Goal: Task Accomplishment & Management: Use online tool/utility

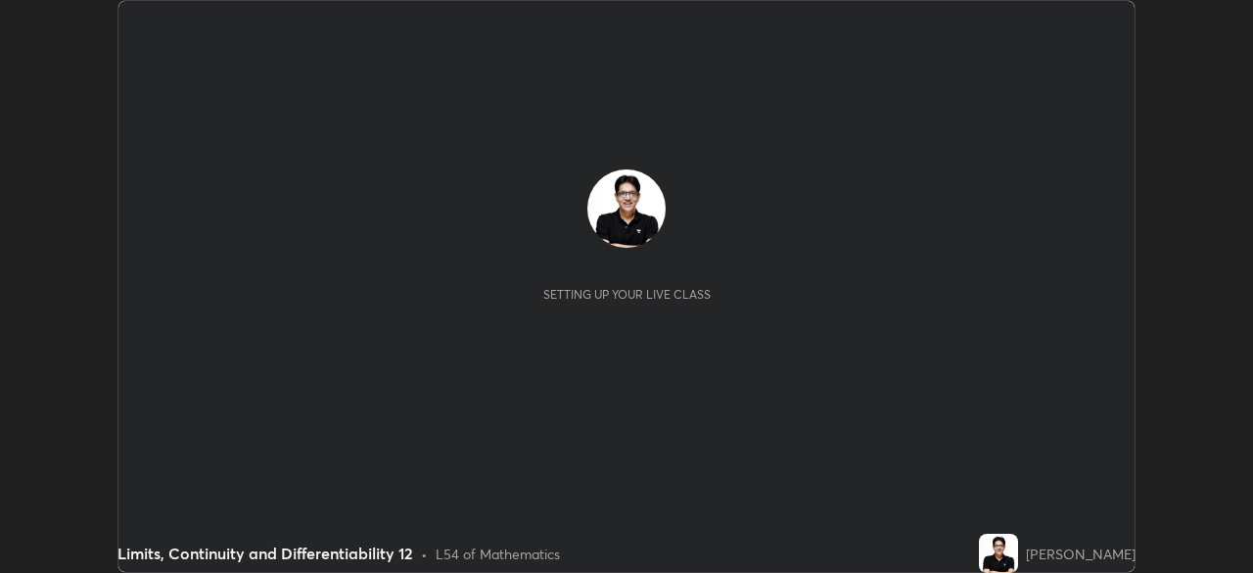
scroll to position [573, 1253]
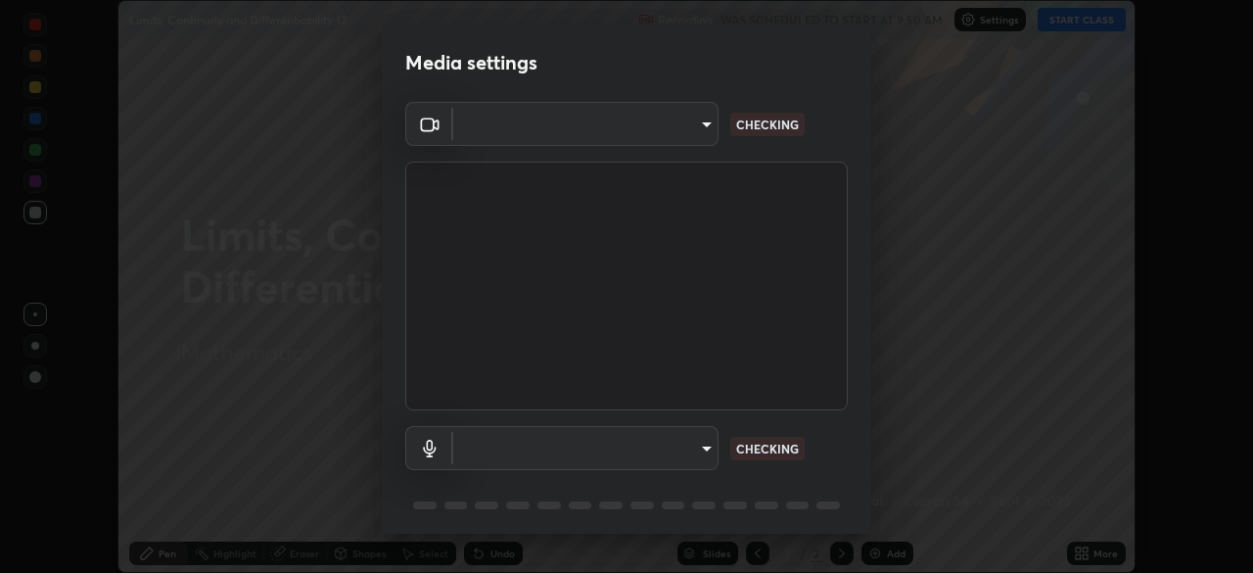
type input "85d16ec95aa84cac57c58139e5cfc4bfb0706547449b22b2f8fda69051d4463f"
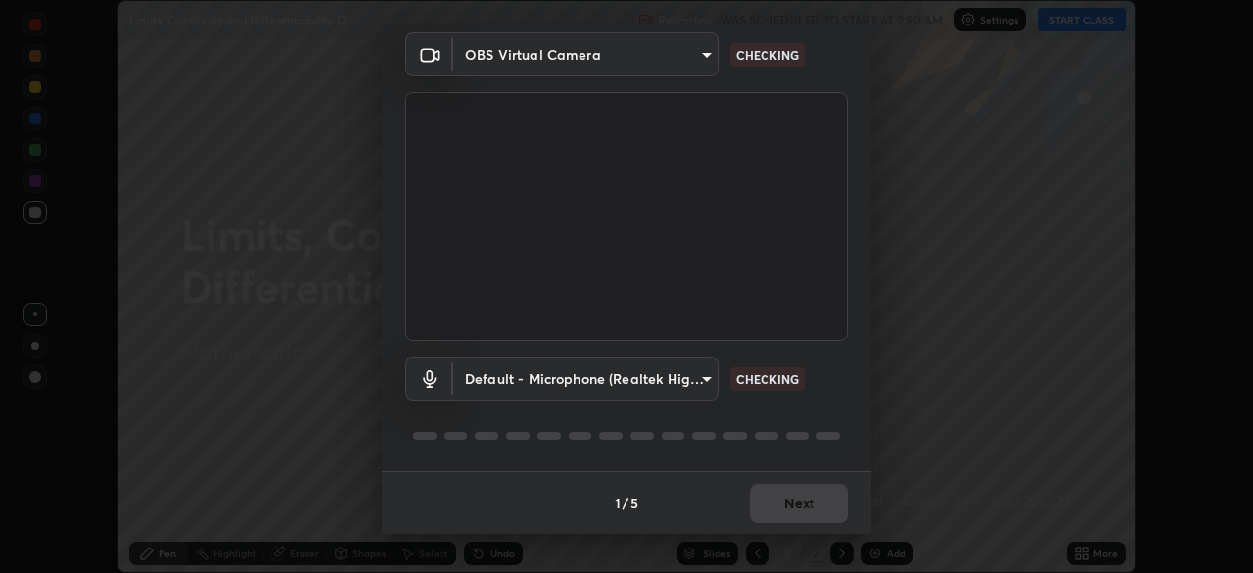
click at [686, 383] on body "Erase all Limits, Continuity and Differentiability 12 Recording WAS SCHEDULED T…" at bounding box center [626, 286] width 1253 height 573
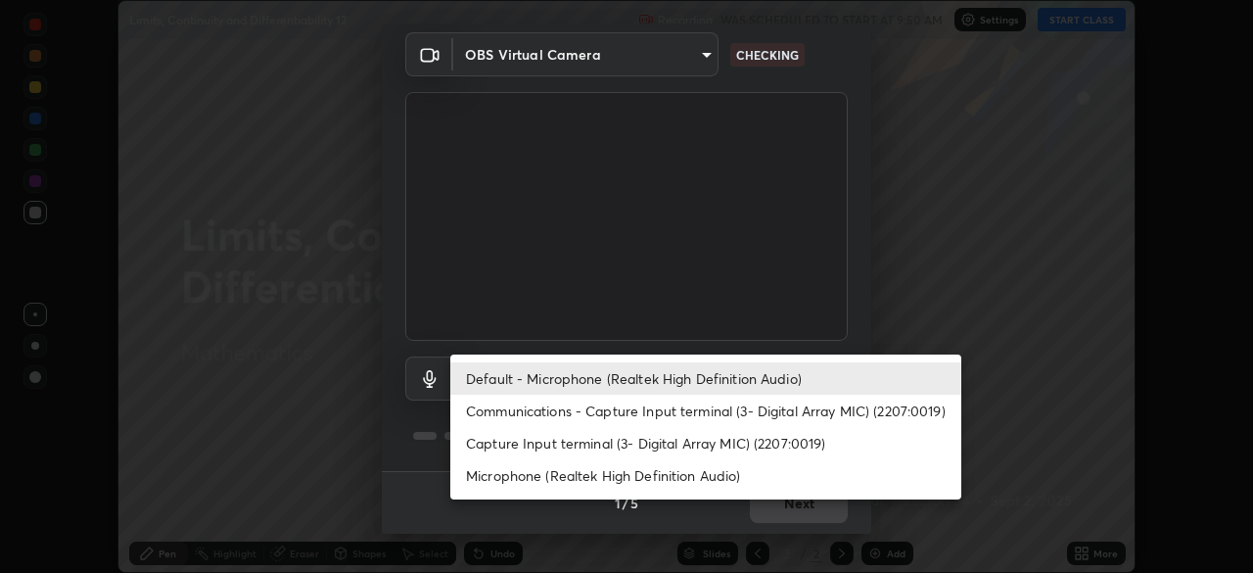
click at [685, 410] on li "Communications - Capture Input terminal (3- Digital Array MIC) (2207:0019)" at bounding box center [705, 410] width 511 height 32
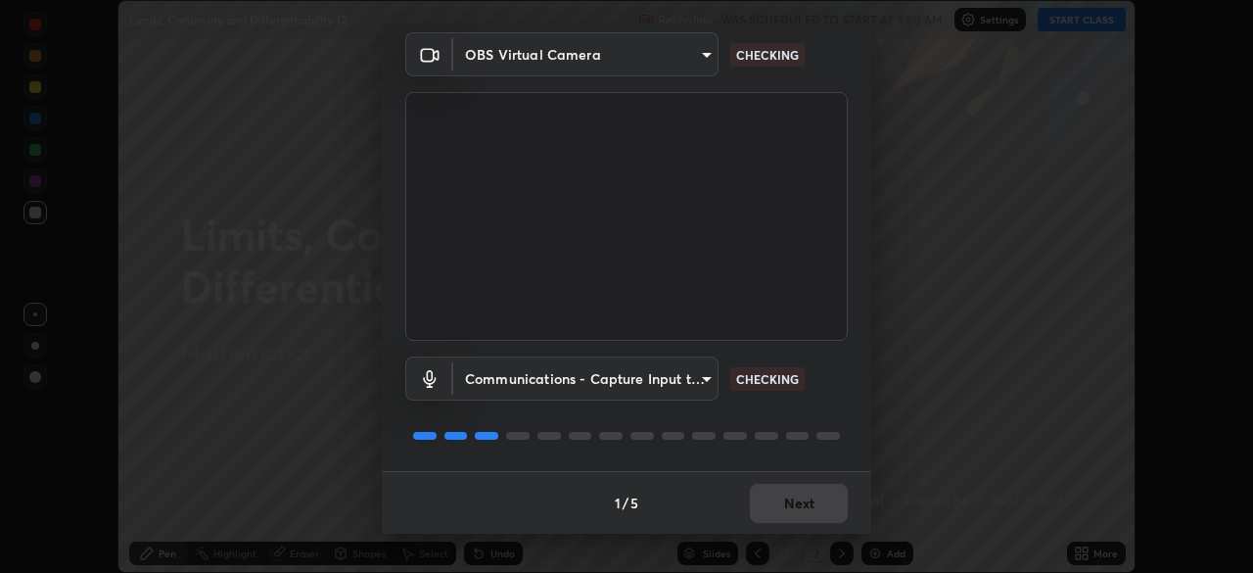
click at [696, 383] on body "Erase all Limits, Continuity and Differentiability 12 Recording WAS SCHEDULED T…" at bounding box center [626, 286] width 1253 height 573
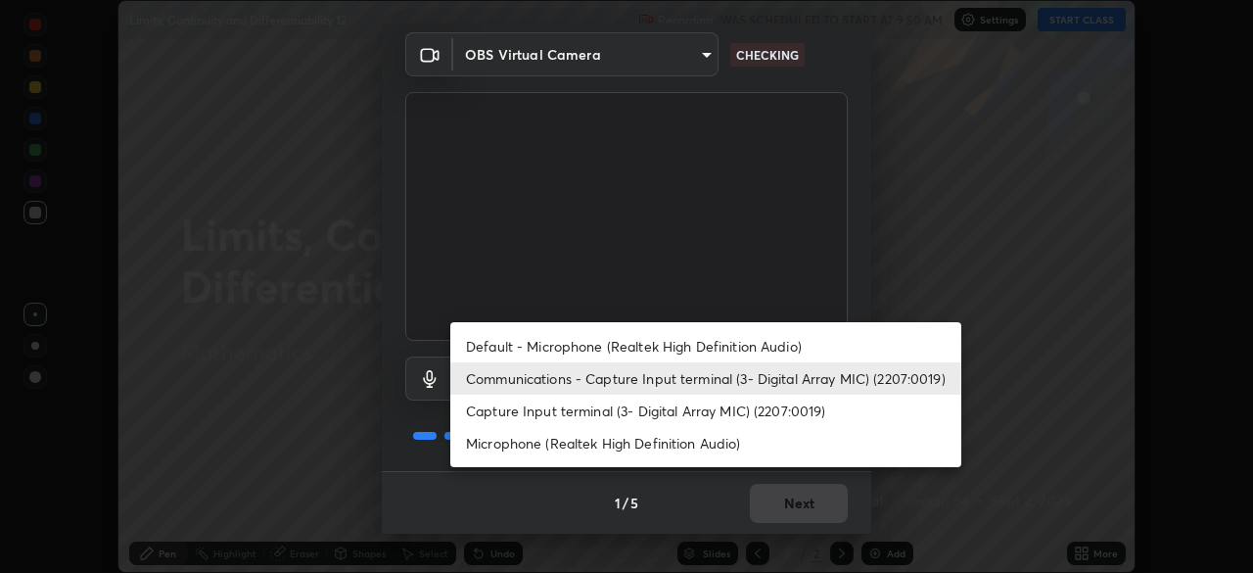
click at [696, 348] on li "Default - Microphone (Realtek High Definition Audio)" at bounding box center [705, 346] width 511 height 32
type input "default"
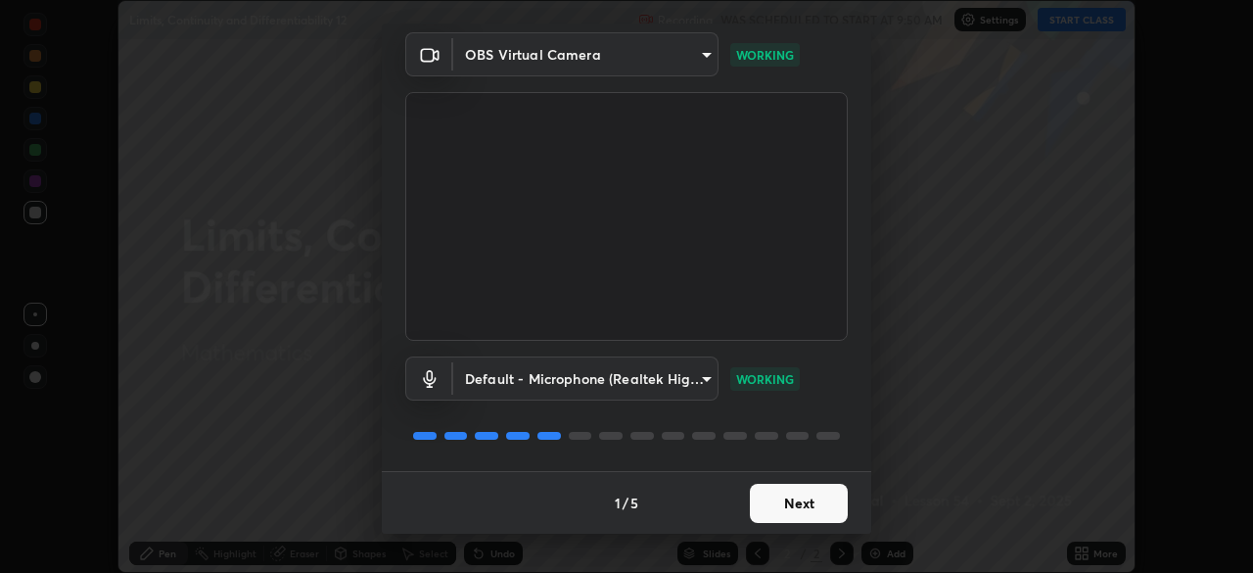
click at [795, 504] on button "Next" at bounding box center [799, 502] width 98 height 39
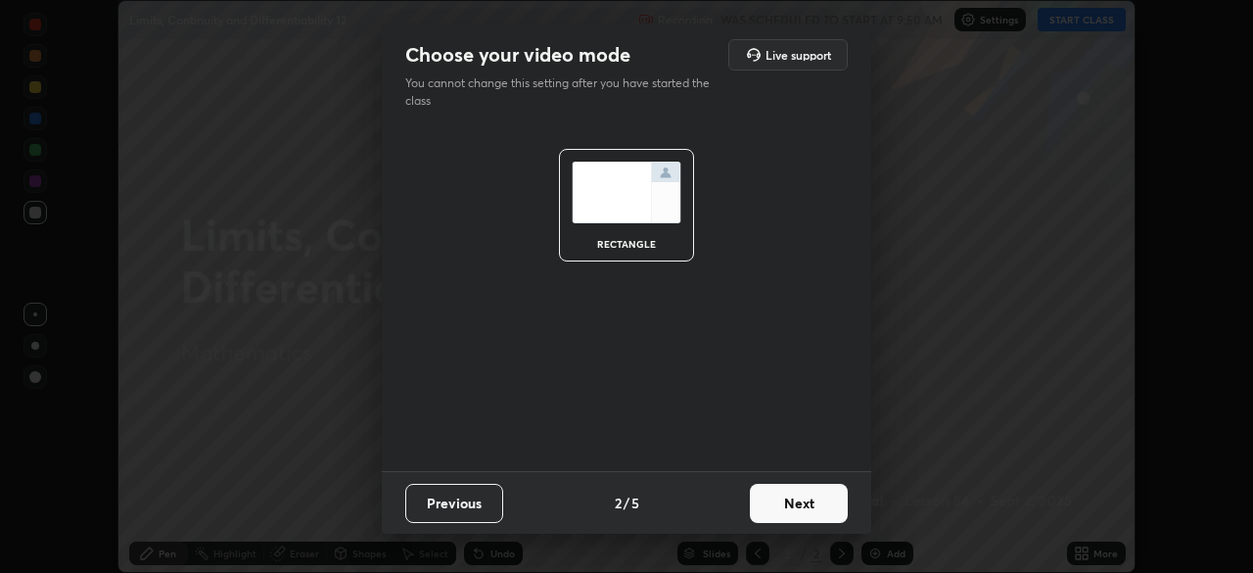
click at [795, 504] on button "Next" at bounding box center [799, 502] width 98 height 39
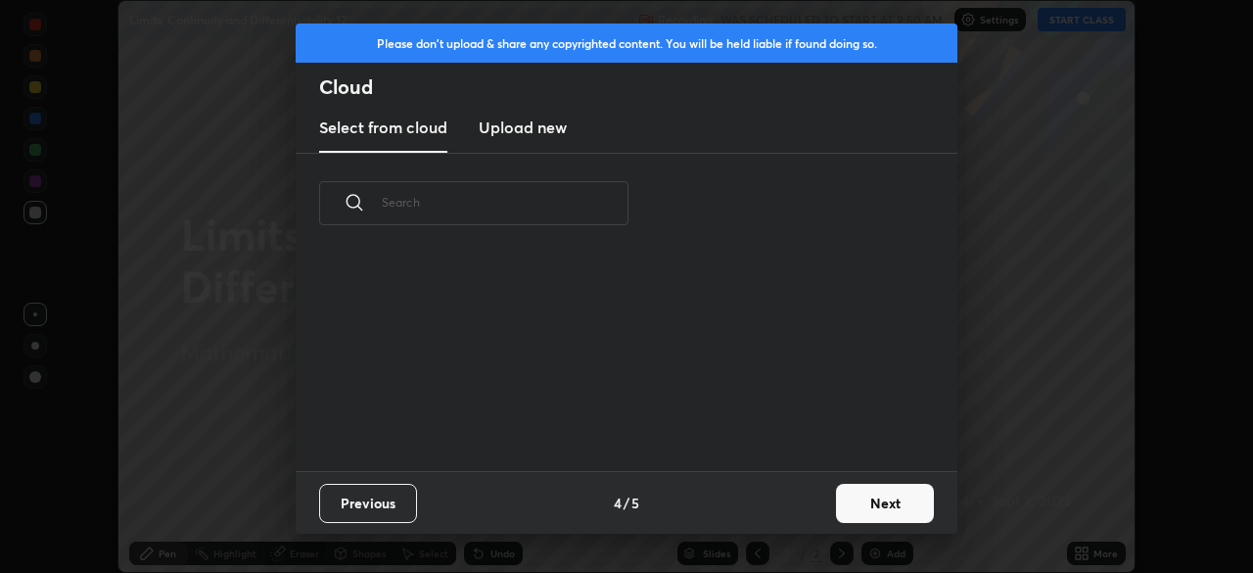
click at [850, 501] on button "Next" at bounding box center [885, 502] width 98 height 39
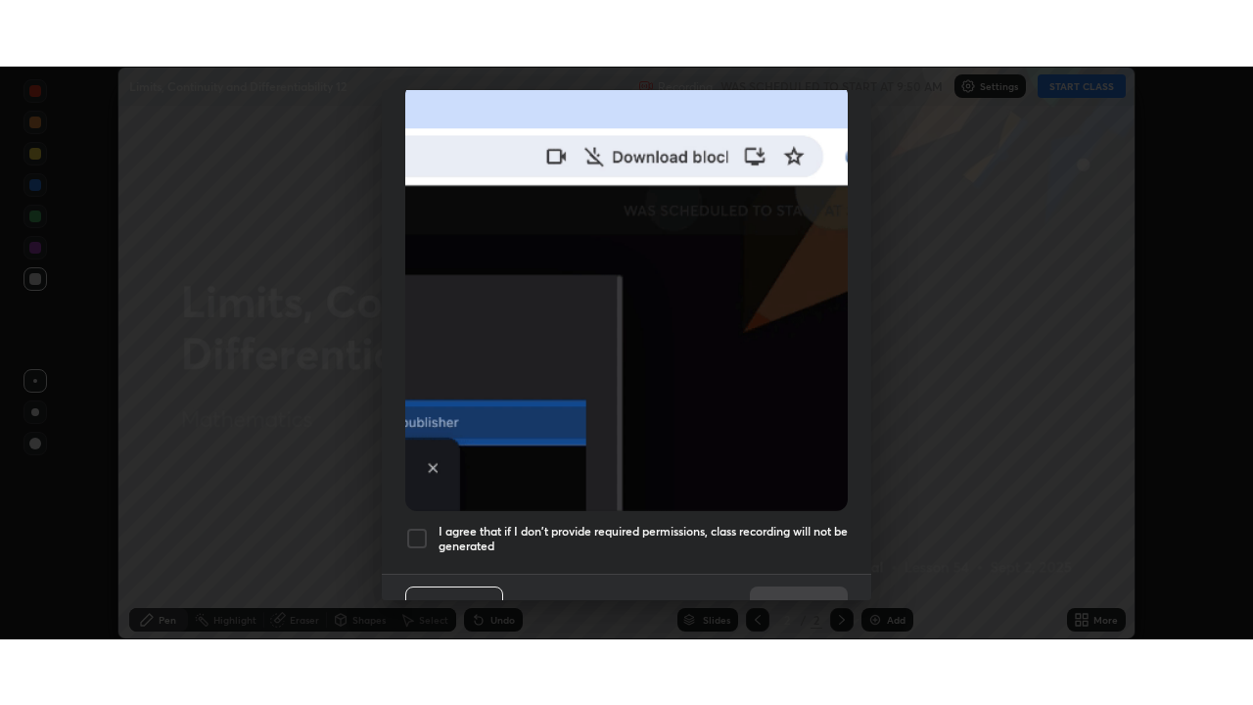
scroll to position [469, 0]
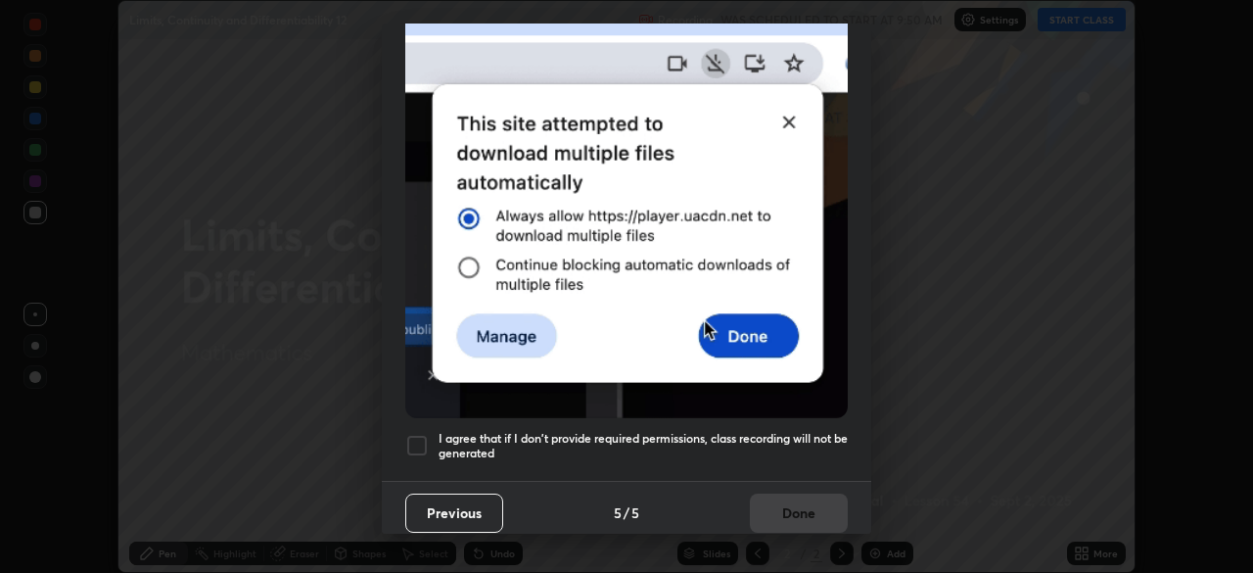
click at [787, 447] on h5 "I agree that if I don't provide required permissions, class recording will not …" at bounding box center [642, 446] width 409 height 30
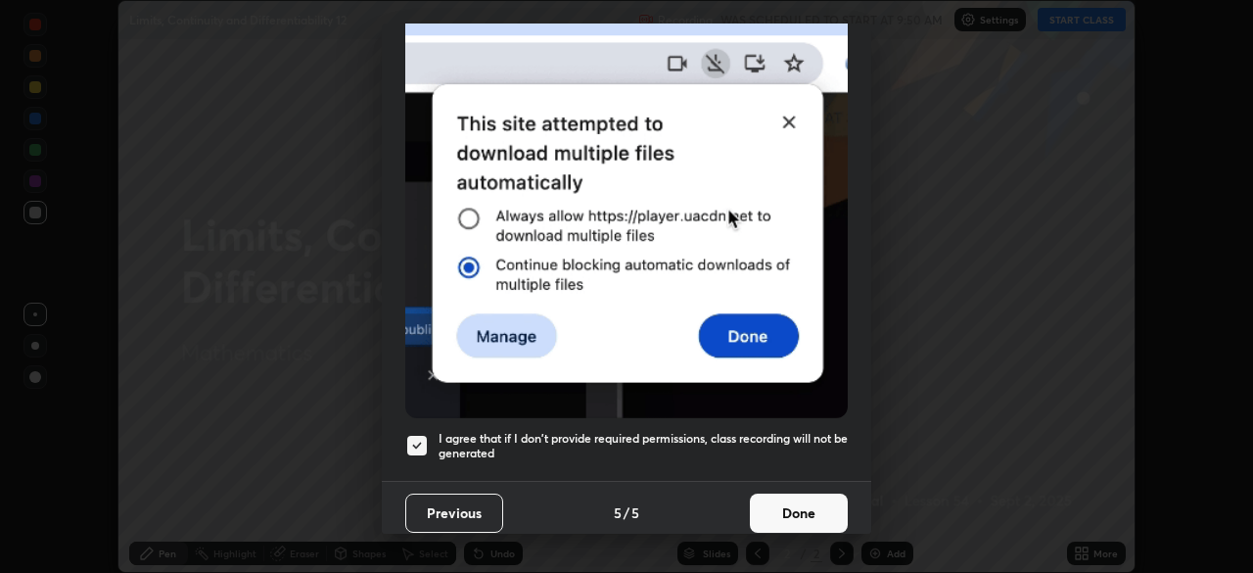
click at [800, 505] on button "Done" at bounding box center [799, 512] width 98 height 39
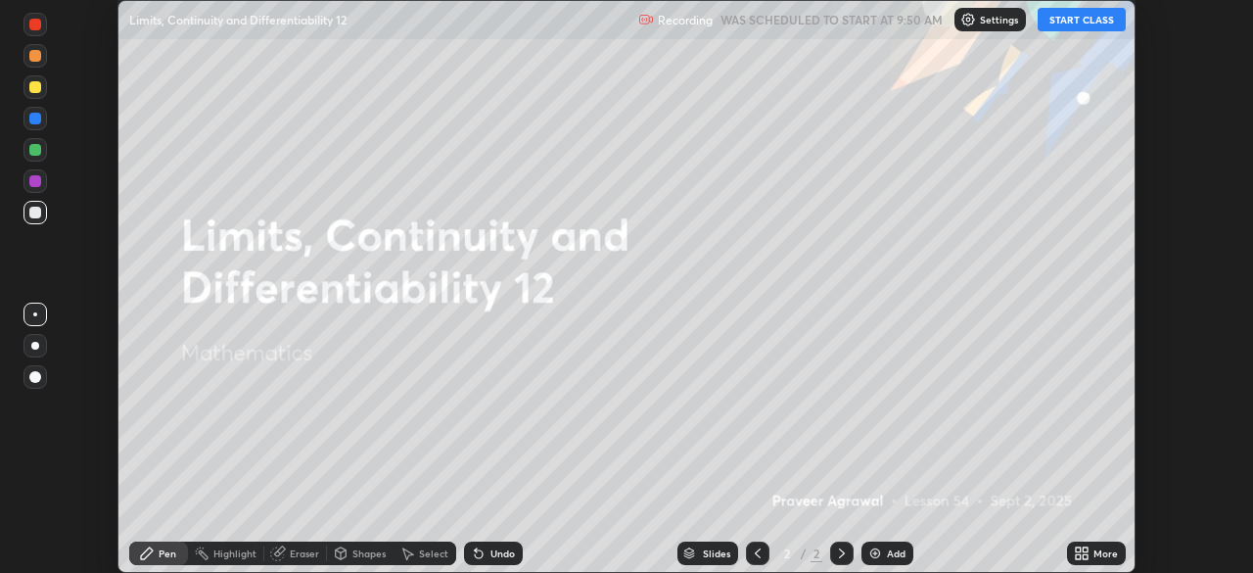
click at [1072, 22] on button "START CLASS" at bounding box center [1081, 19] width 88 height 23
click at [1083, 553] on icon at bounding box center [1082, 553] width 16 height 16
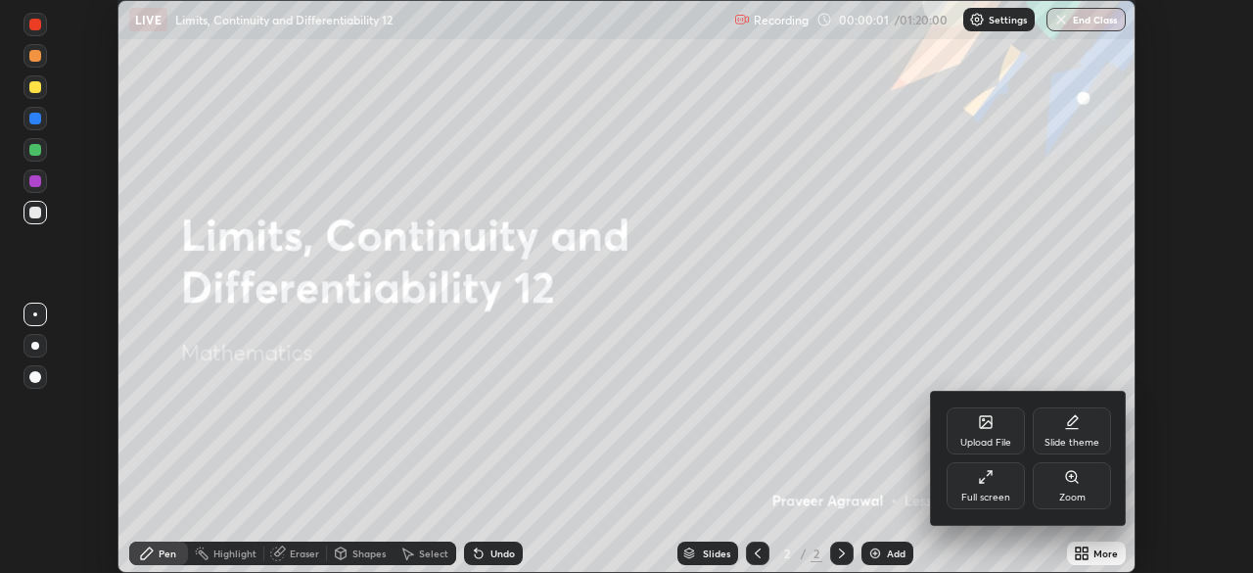
click at [985, 486] on div "Full screen" at bounding box center [985, 485] width 78 height 47
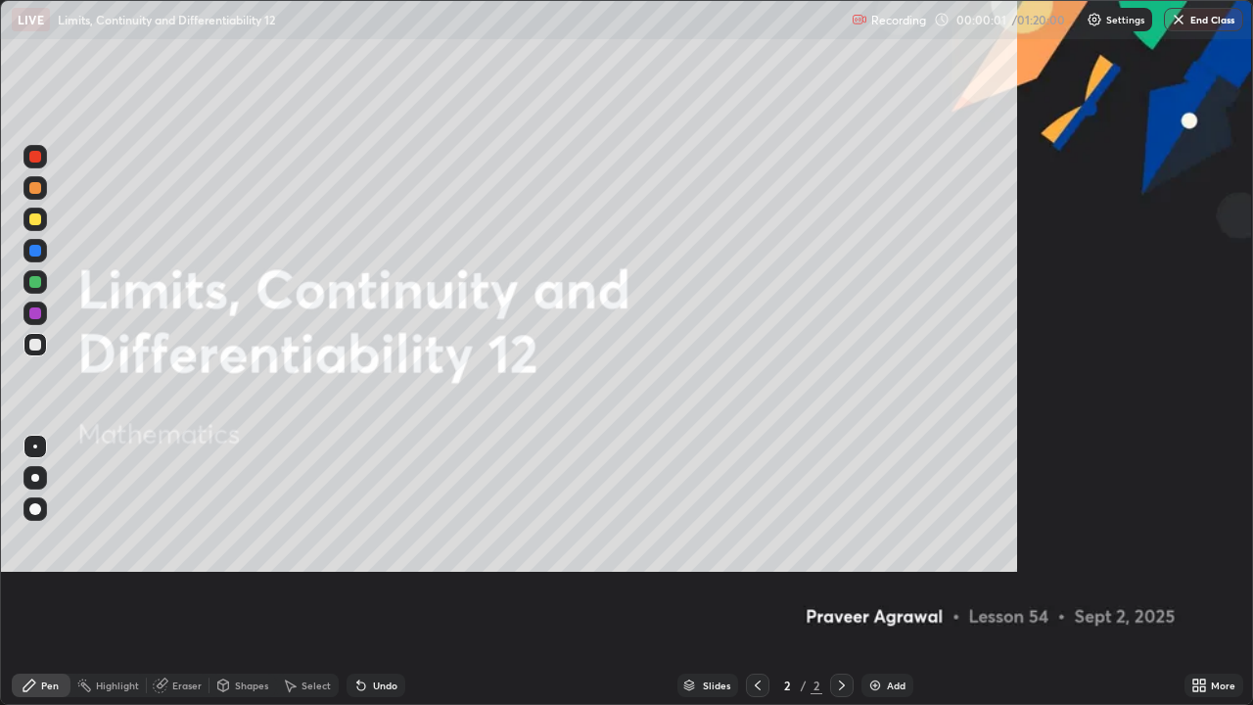
scroll to position [705, 1253]
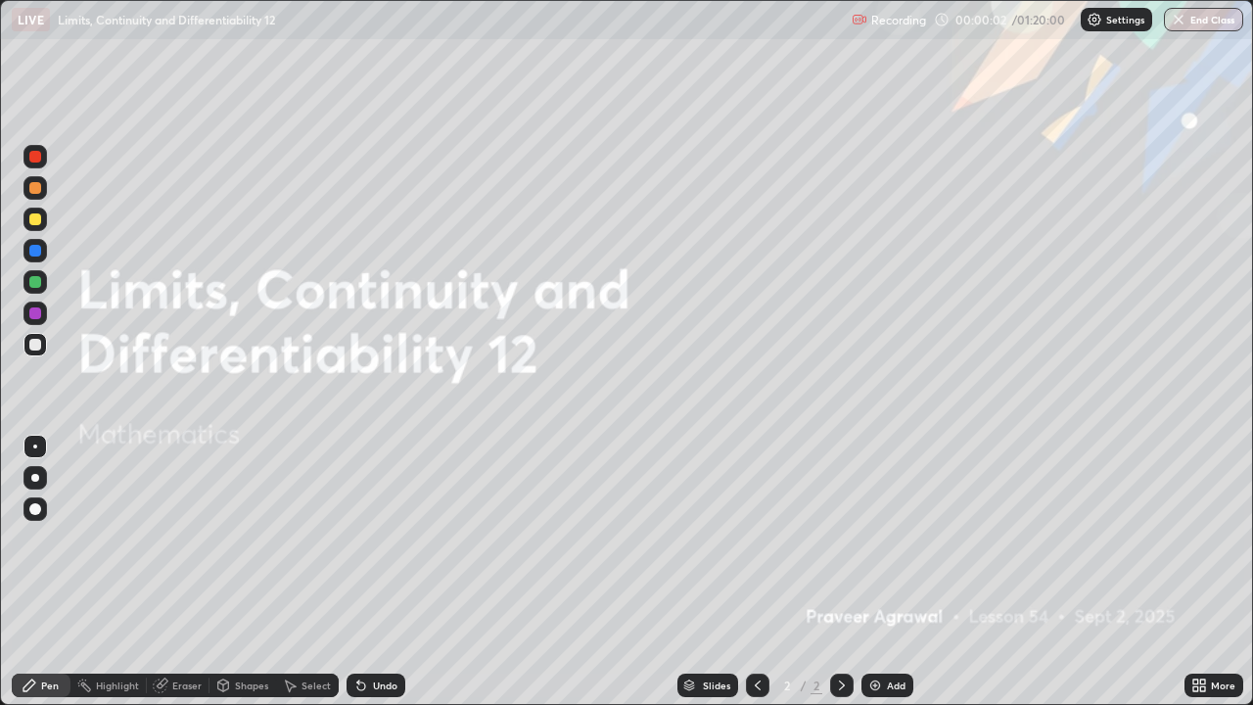
click at [871, 572] on img at bounding box center [875, 685] width 16 height 16
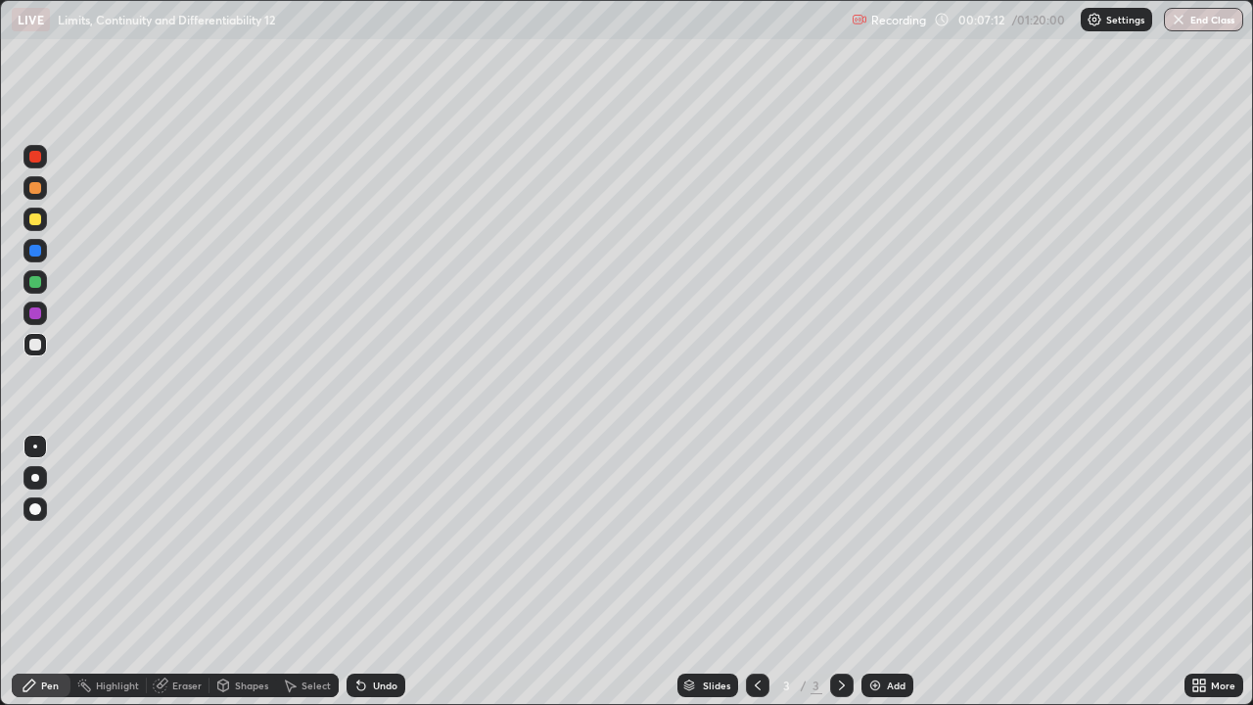
click at [870, 572] on img at bounding box center [875, 685] width 16 height 16
click at [371, 572] on div "Undo" at bounding box center [375, 684] width 59 height 23
click at [370, 572] on div "Undo" at bounding box center [375, 684] width 59 height 23
click at [367, 572] on div "Undo" at bounding box center [375, 684] width 59 height 23
click at [364, 572] on icon at bounding box center [361, 685] width 16 height 16
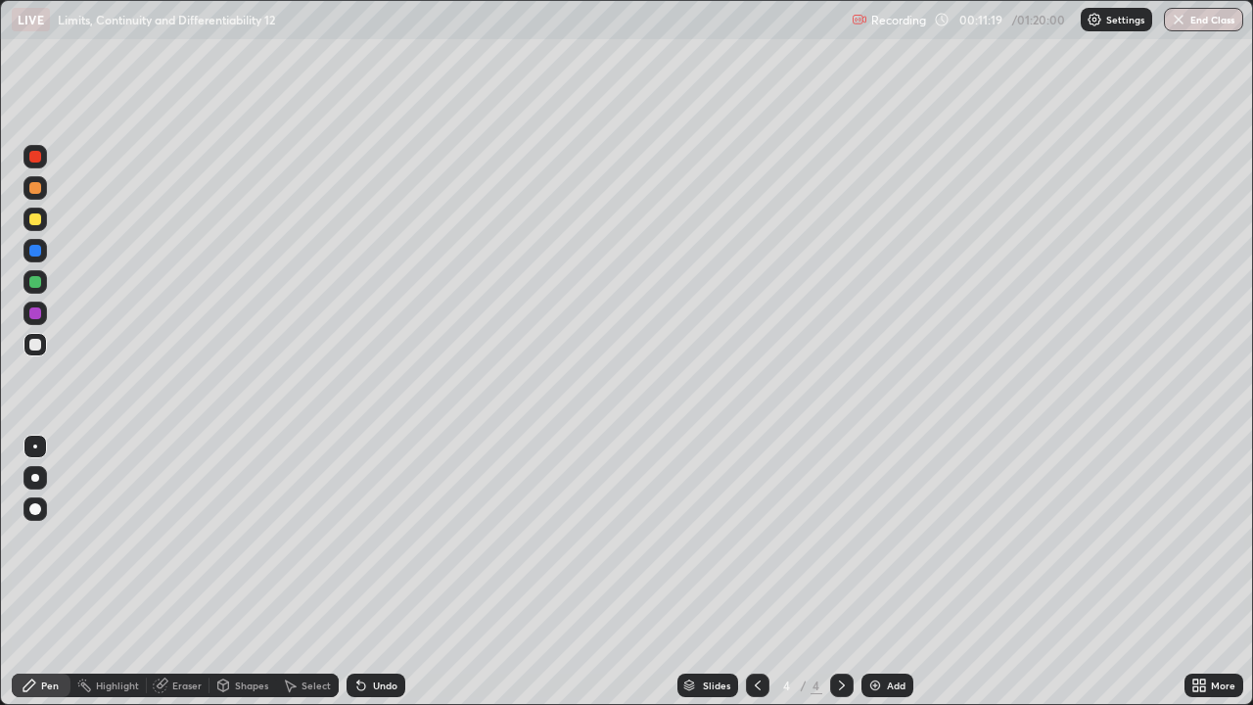
click at [365, 572] on icon at bounding box center [361, 685] width 16 height 16
click at [369, 572] on div "Undo" at bounding box center [375, 684] width 59 height 23
click at [373, 572] on div "Undo" at bounding box center [385, 685] width 24 height 10
click at [876, 572] on img at bounding box center [875, 685] width 16 height 16
click at [39, 220] on div at bounding box center [35, 219] width 12 height 12
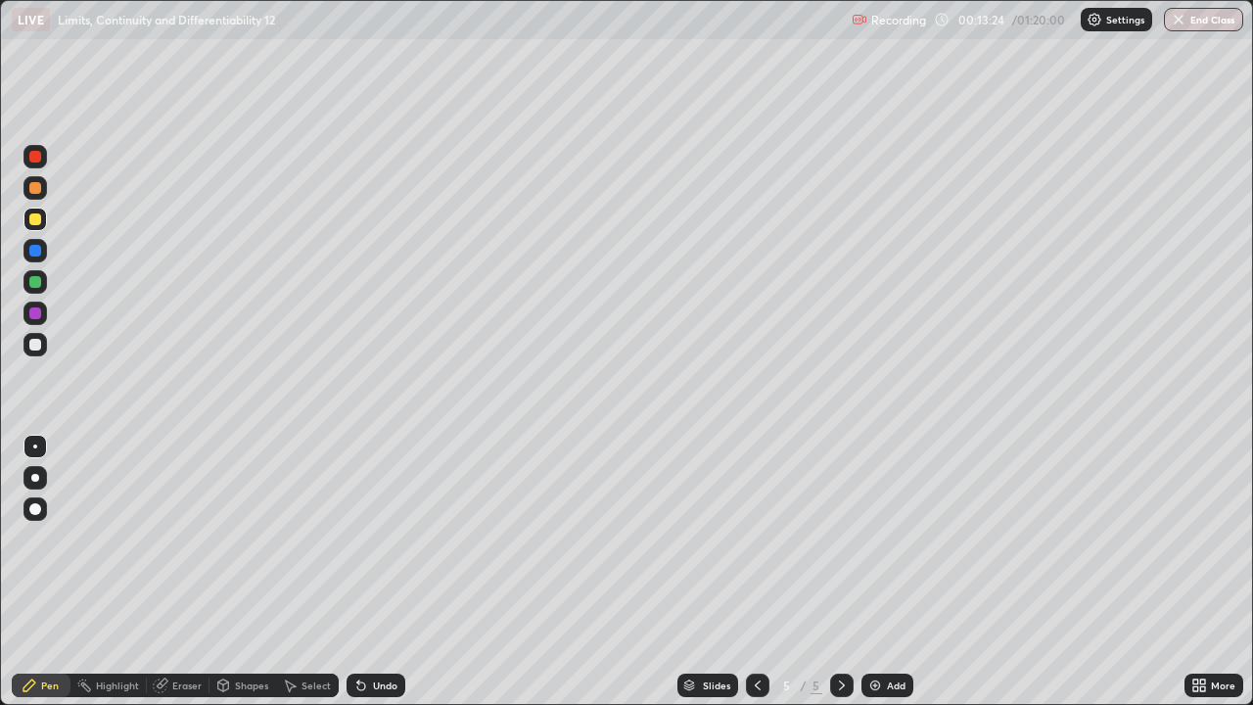
click at [35, 345] on div at bounding box center [35, 345] width 12 height 12
click at [383, 572] on div "Undo" at bounding box center [385, 685] width 24 height 10
click at [384, 572] on div "Undo" at bounding box center [385, 685] width 24 height 10
click at [38, 221] on div at bounding box center [35, 219] width 12 height 12
click at [42, 346] on div at bounding box center [34, 344] width 23 height 23
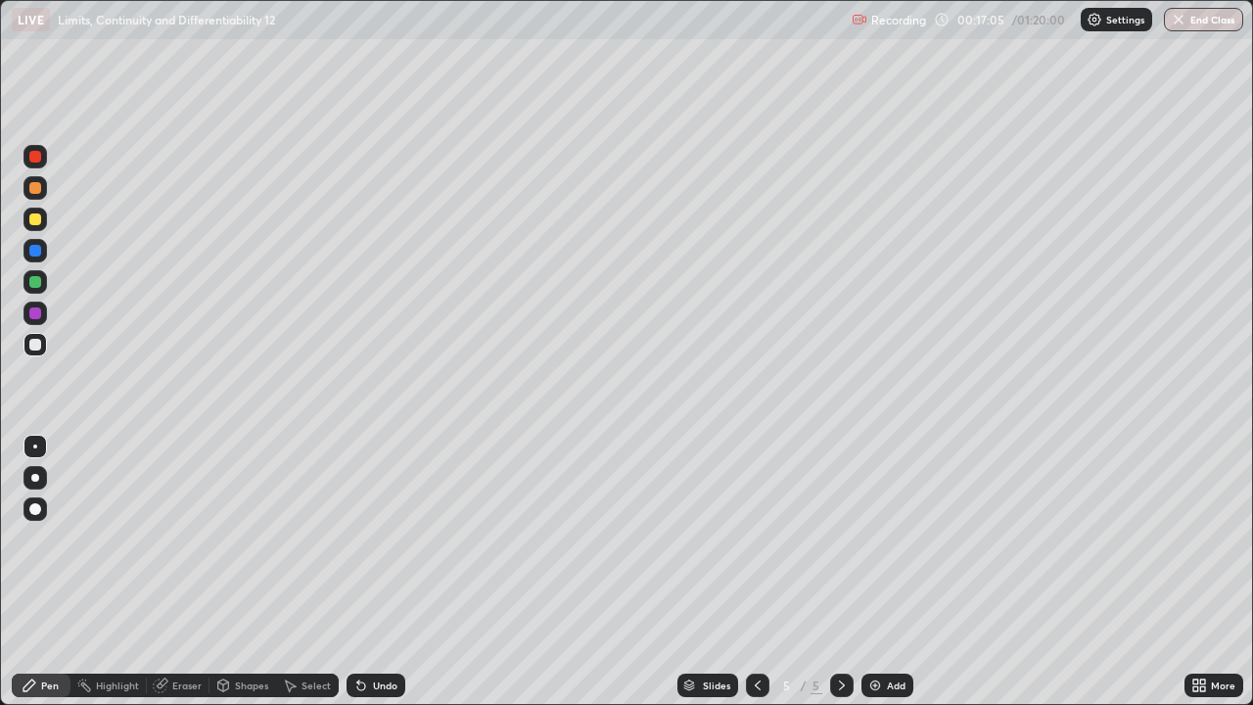
click at [35, 222] on div at bounding box center [35, 219] width 12 height 12
click at [45, 344] on div at bounding box center [34, 344] width 23 height 23
click at [876, 572] on img at bounding box center [875, 685] width 16 height 16
click at [373, 572] on div "Undo" at bounding box center [375, 684] width 59 height 23
click at [379, 572] on div "Undo" at bounding box center [375, 684] width 59 height 23
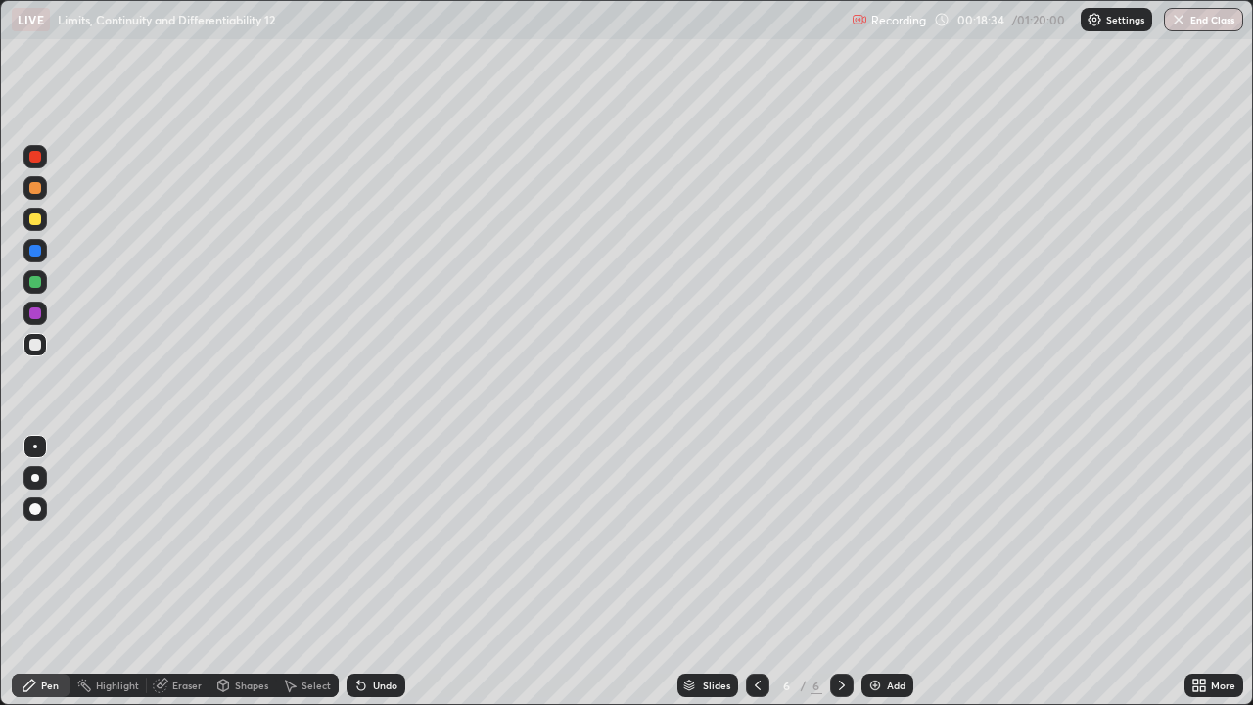
click at [383, 572] on div "Undo" at bounding box center [375, 684] width 59 height 23
click at [387, 572] on div "Undo" at bounding box center [375, 684] width 59 height 23
click at [386, 572] on div "Undo" at bounding box center [375, 684] width 59 height 23
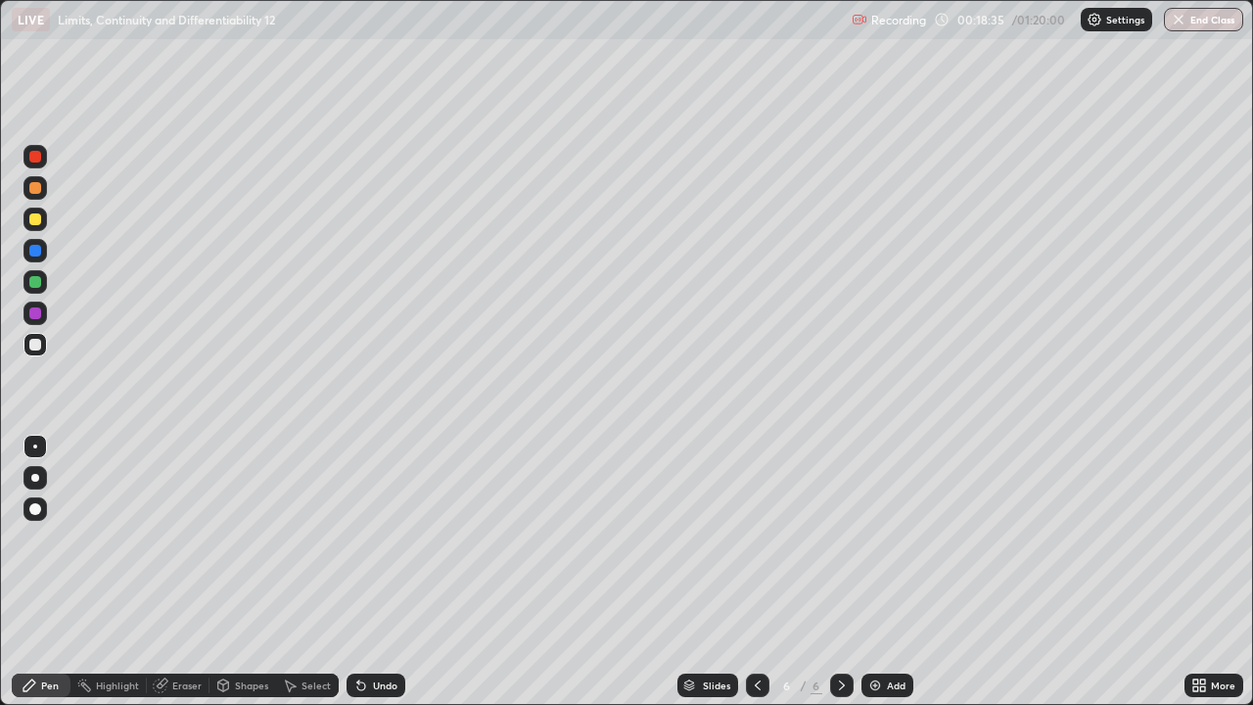
click at [386, 572] on div "Undo" at bounding box center [375, 684] width 59 height 23
click at [388, 572] on div "Undo" at bounding box center [375, 684] width 59 height 23
click at [390, 572] on div "Undo" at bounding box center [375, 684] width 59 height 23
click at [389, 572] on div "Undo" at bounding box center [375, 684] width 59 height 23
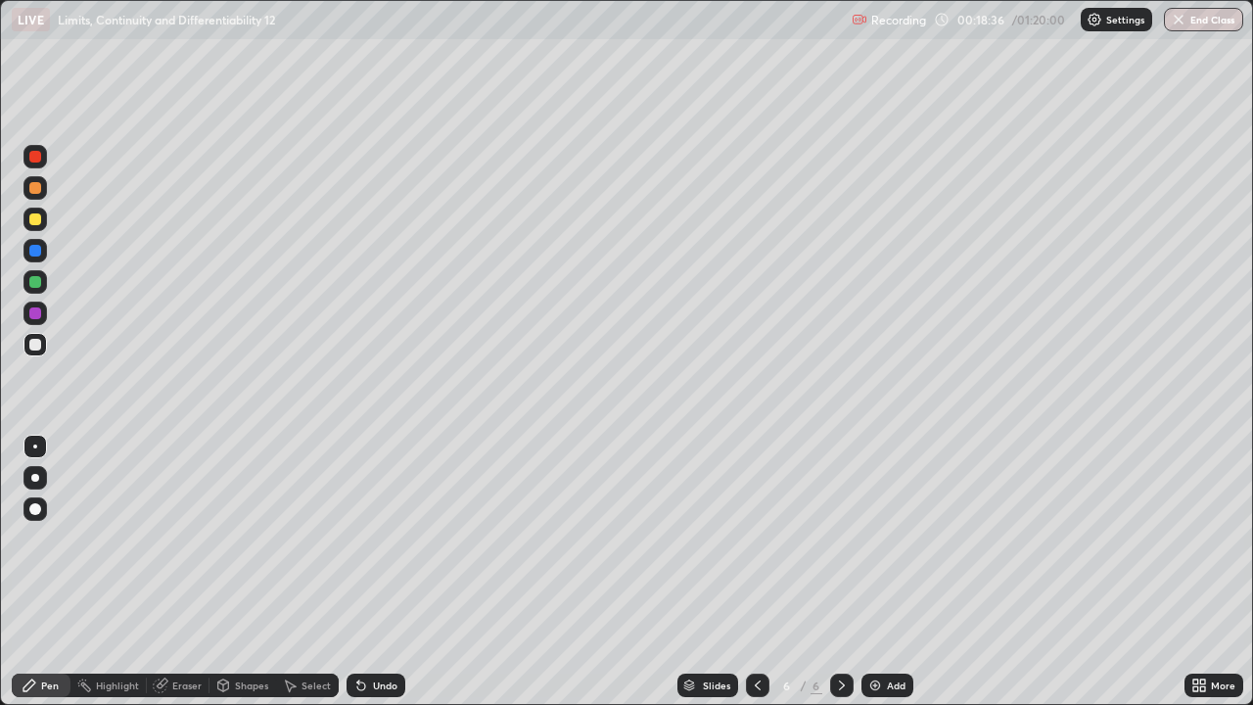
click at [390, 572] on div "Undo" at bounding box center [375, 684] width 59 height 23
click at [764, 572] on div at bounding box center [757, 684] width 23 height 23
click at [840, 572] on icon at bounding box center [842, 685] width 16 height 16
click at [875, 572] on img at bounding box center [875, 685] width 16 height 16
click at [37, 222] on div at bounding box center [35, 219] width 12 height 12
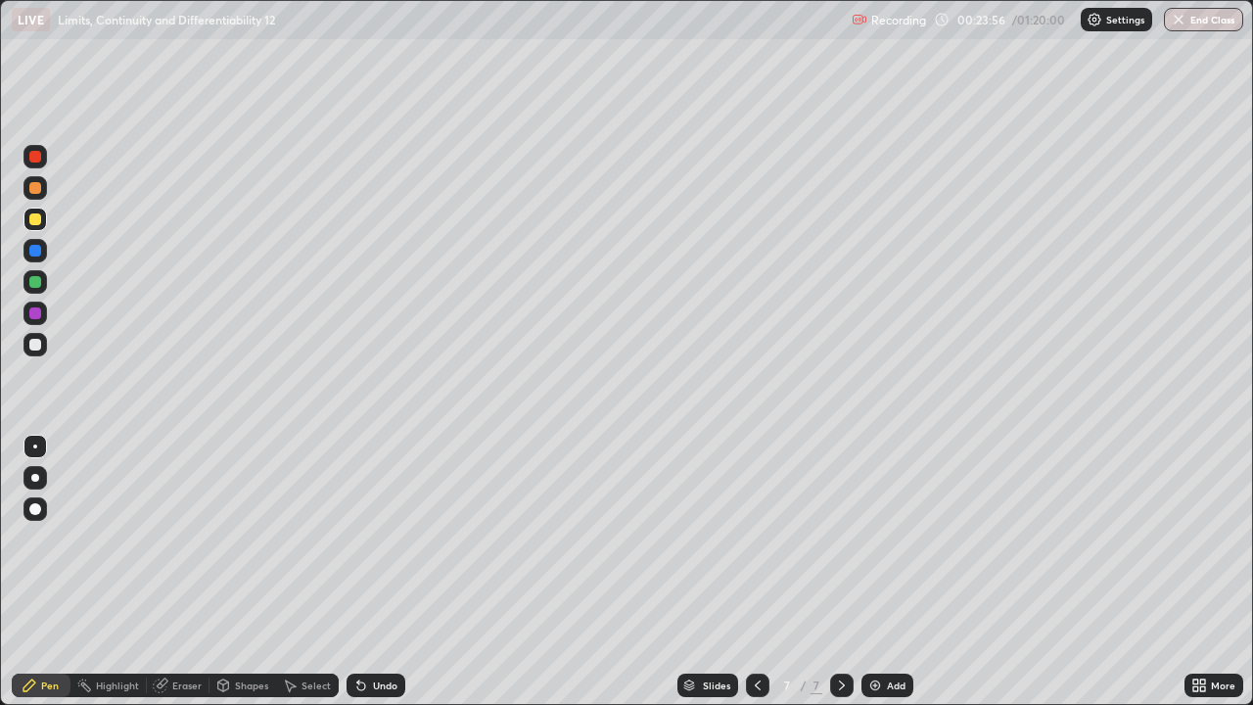
click at [37, 344] on div at bounding box center [35, 345] width 12 height 12
click at [34, 218] on div at bounding box center [35, 219] width 12 height 12
click at [39, 347] on div at bounding box center [35, 345] width 12 height 12
click at [40, 283] on div at bounding box center [35, 282] width 12 height 12
click at [36, 344] on div at bounding box center [35, 345] width 12 height 12
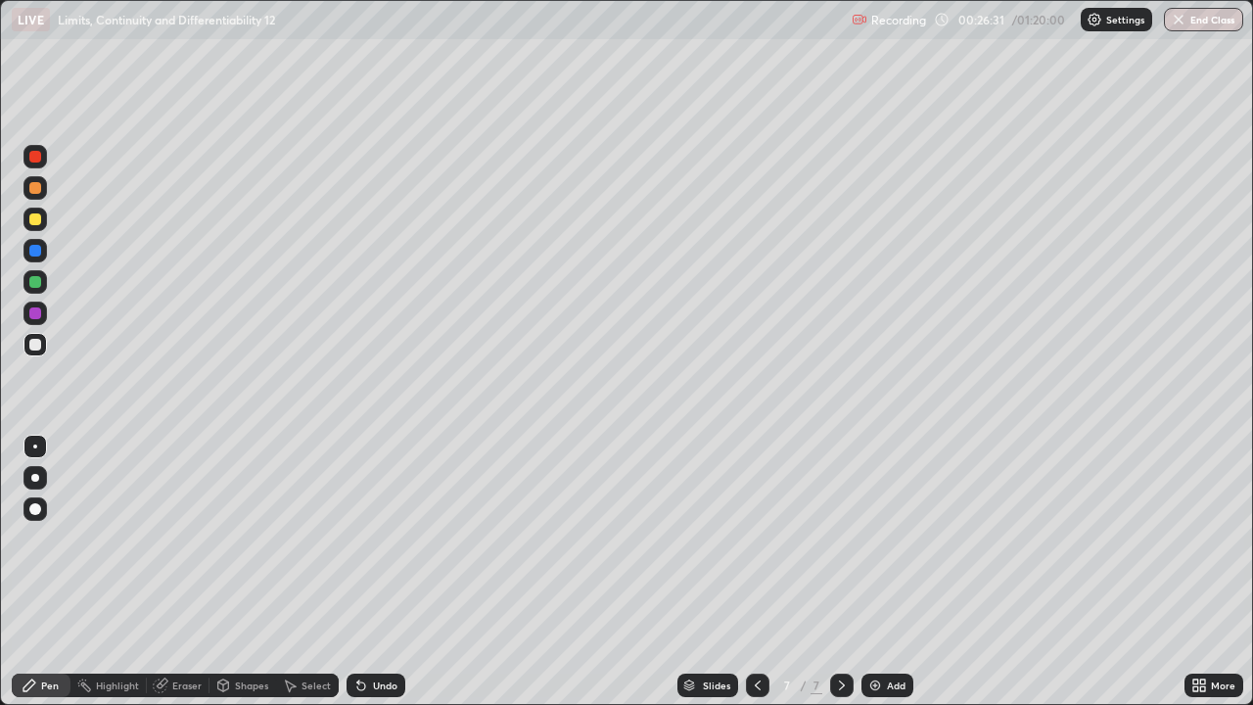
click at [34, 254] on div at bounding box center [35, 251] width 12 height 12
click at [36, 344] on div at bounding box center [35, 345] width 12 height 12
click at [40, 283] on div at bounding box center [35, 282] width 12 height 12
click at [873, 572] on img at bounding box center [875, 685] width 16 height 16
click at [43, 219] on div at bounding box center [34, 218] width 23 height 23
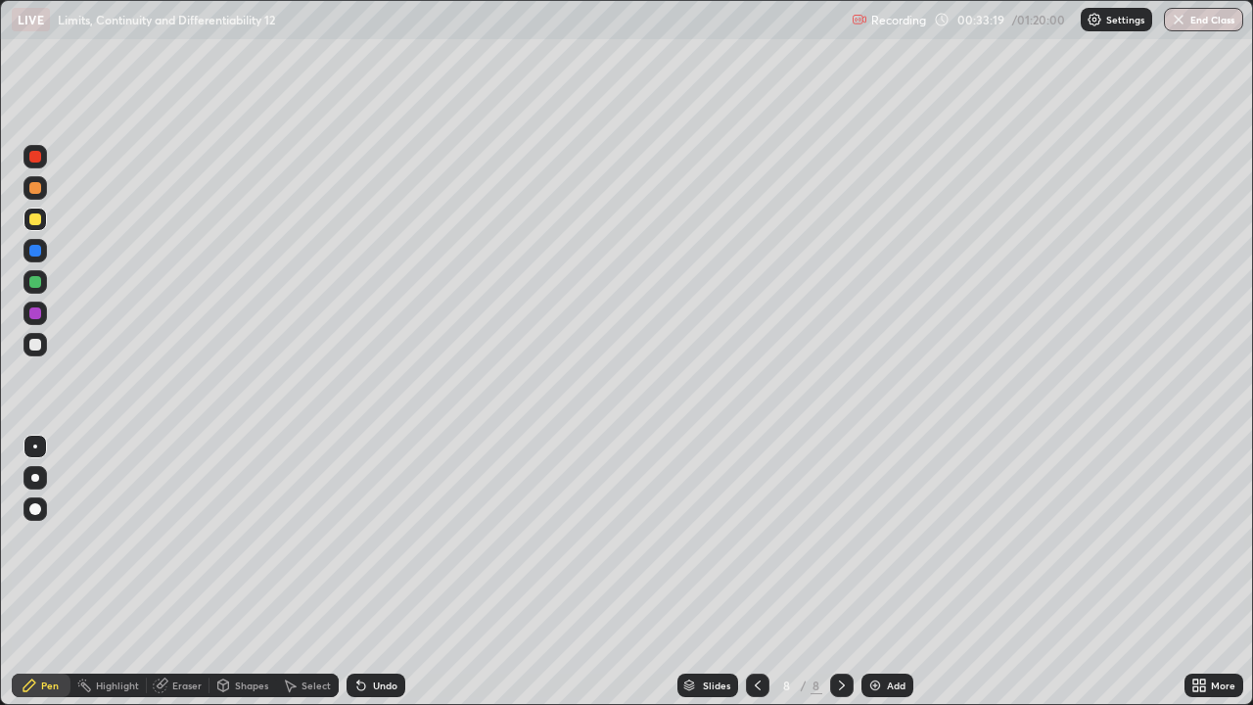
click at [38, 282] on div at bounding box center [35, 282] width 12 height 12
click at [367, 572] on div "Undo" at bounding box center [375, 684] width 59 height 23
click at [44, 217] on div at bounding box center [34, 218] width 23 height 23
click at [42, 279] on div at bounding box center [34, 281] width 23 height 23
click at [876, 572] on img at bounding box center [875, 685] width 16 height 16
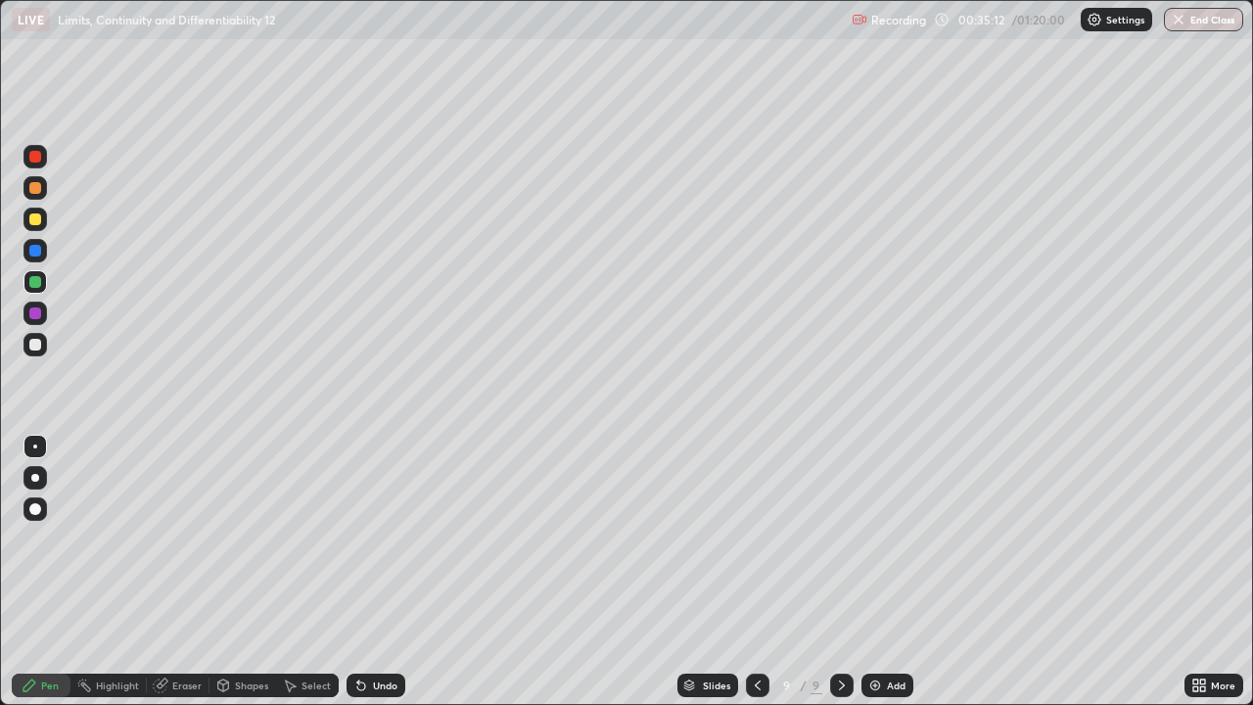
click at [37, 346] on div at bounding box center [35, 345] width 12 height 12
click at [875, 572] on img at bounding box center [875, 685] width 16 height 16
click at [39, 220] on div at bounding box center [35, 219] width 12 height 12
click at [39, 345] on div at bounding box center [35, 345] width 12 height 12
click at [376, 572] on div "Undo" at bounding box center [375, 684] width 59 height 23
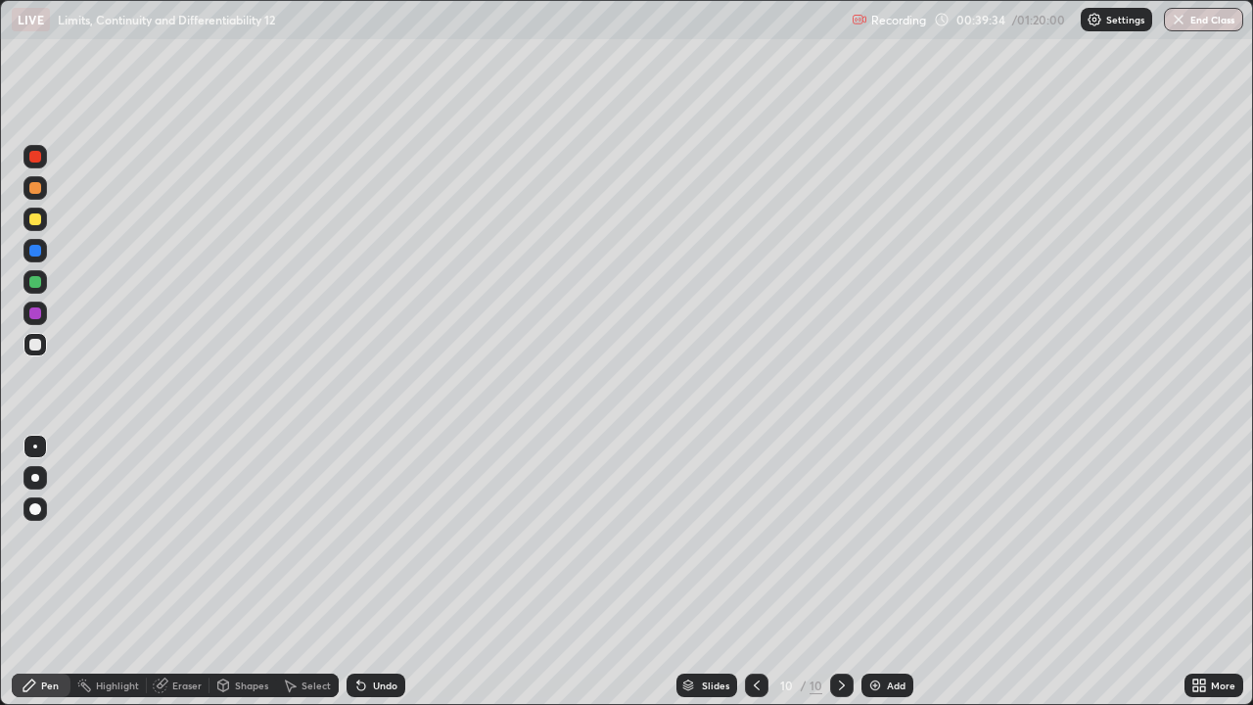
click at [43, 222] on div at bounding box center [34, 218] width 23 height 23
click at [37, 279] on div at bounding box center [35, 282] width 12 height 12
click at [40, 345] on div at bounding box center [35, 345] width 12 height 12
click at [39, 220] on div at bounding box center [35, 219] width 12 height 12
click at [42, 346] on div at bounding box center [34, 344] width 23 height 23
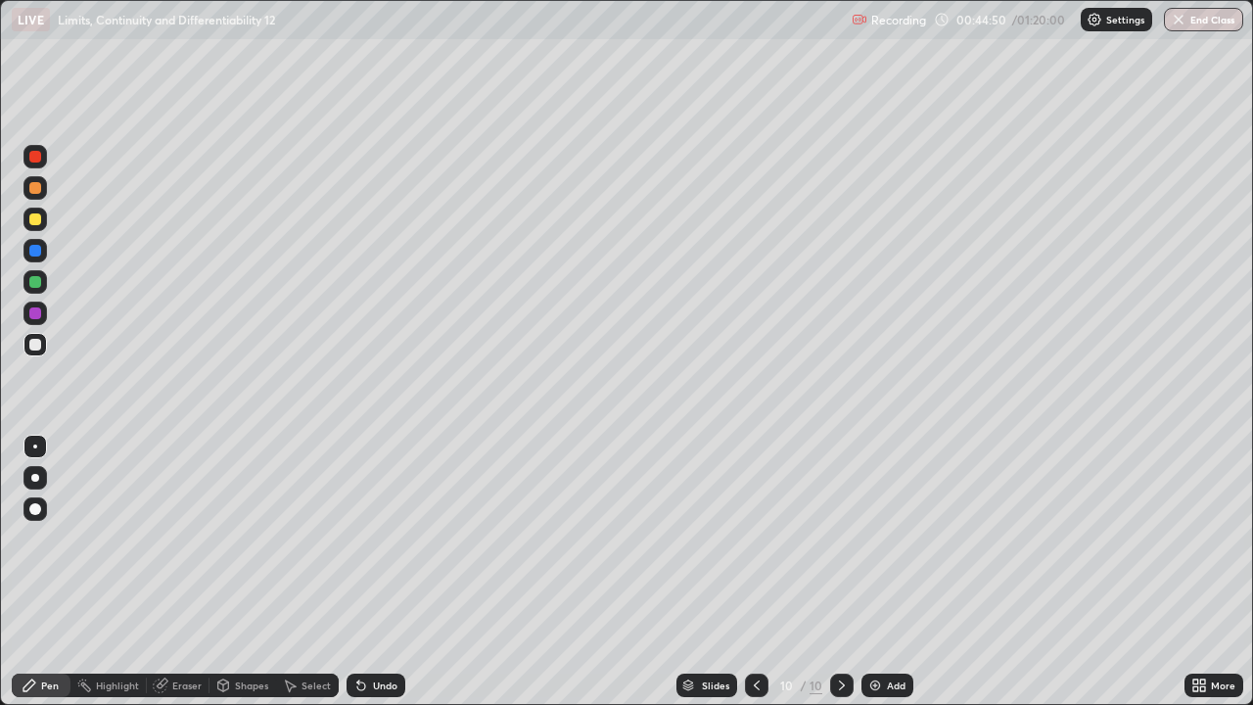
click at [879, 572] on img at bounding box center [875, 685] width 16 height 16
click at [40, 222] on div at bounding box center [35, 219] width 12 height 12
click at [40, 344] on div at bounding box center [35, 345] width 12 height 12
click at [360, 572] on div "Undo" at bounding box center [375, 684] width 59 height 23
click at [366, 572] on div "Undo" at bounding box center [375, 684] width 59 height 23
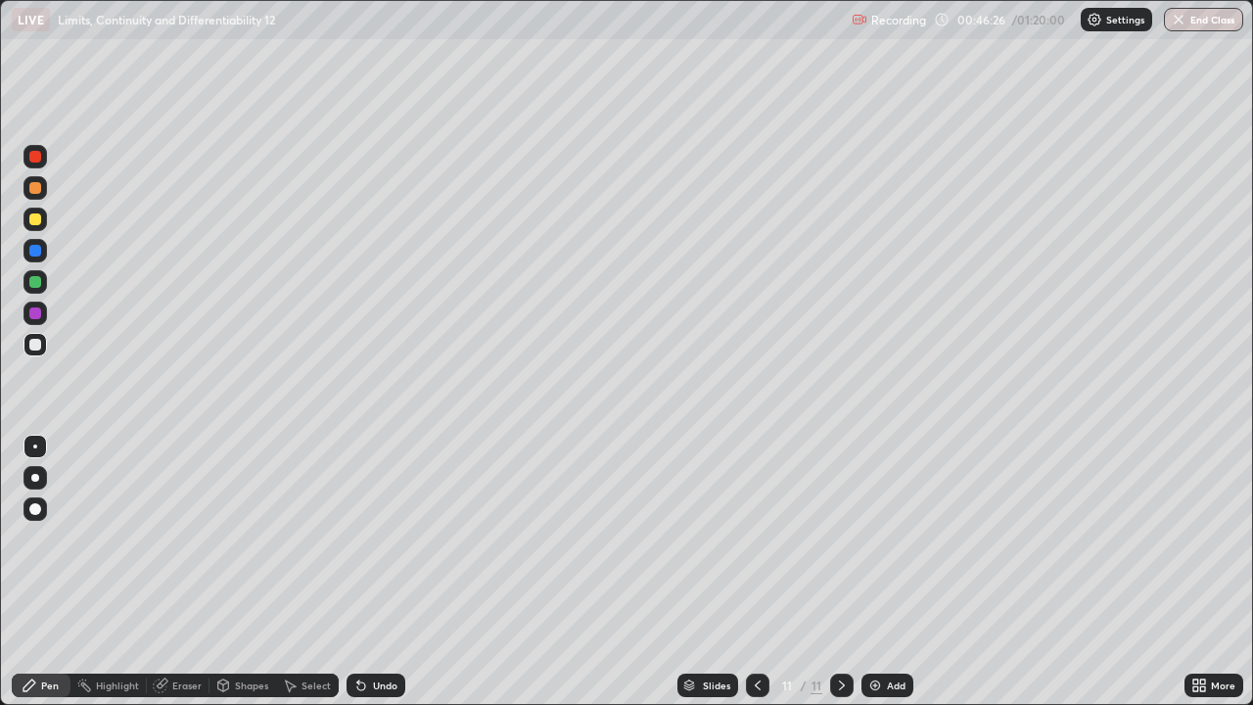
click at [366, 572] on div "Undo" at bounding box center [375, 684] width 59 height 23
click at [367, 572] on div "Undo" at bounding box center [375, 684] width 59 height 23
click at [368, 572] on div "Undo" at bounding box center [375, 684] width 59 height 23
click at [370, 572] on div "Undo" at bounding box center [375, 684] width 59 height 23
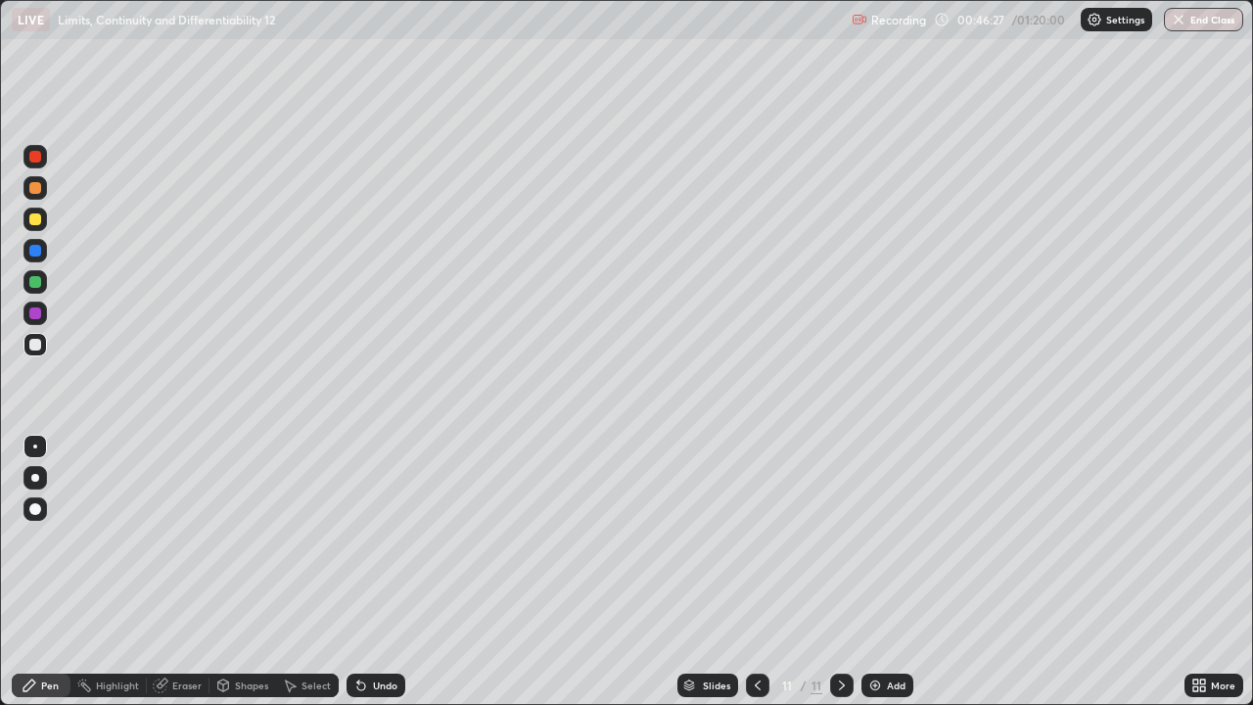
click at [371, 572] on div "Undo" at bounding box center [375, 684] width 59 height 23
click at [375, 572] on div "Undo" at bounding box center [385, 685] width 24 height 10
click at [378, 572] on div "Undo" at bounding box center [385, 685] width 24 height 10
click at [383, 572] on div "Undo" at bounding box center [385, 685] width 24 height 10
click at [384, 572] on div "Undo" at bounding box center [385, 685] width 24 height 10
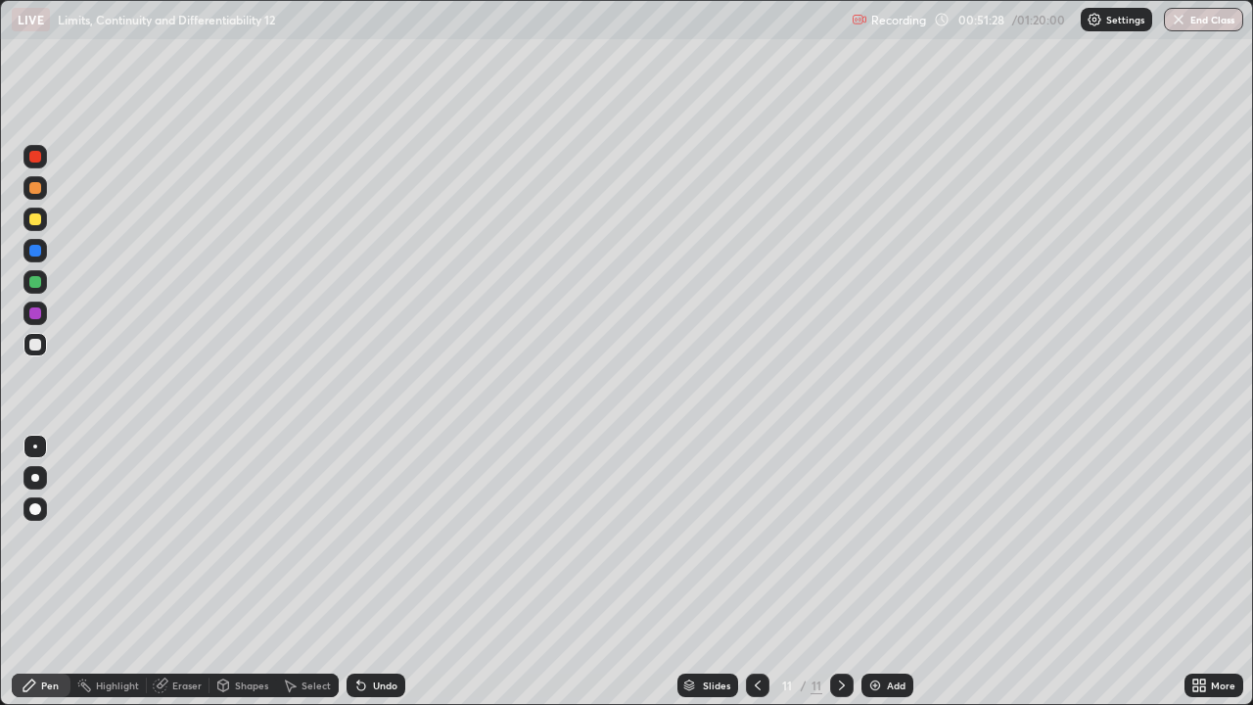
click at [756, 572] on icon at bounding box center [758, 685] width 16 height 16
click at [37, 221] on div at bounding box center [35, 219] width 12 height 12
click at [875, 572] on img at bounding box center [875, 685] width 16 height 16
click at [37, 345] on div at bounding box center [35, 345] width 12 height 12
click at [357, 572] on icon at bounding box center [361, 686] width 8 height 8
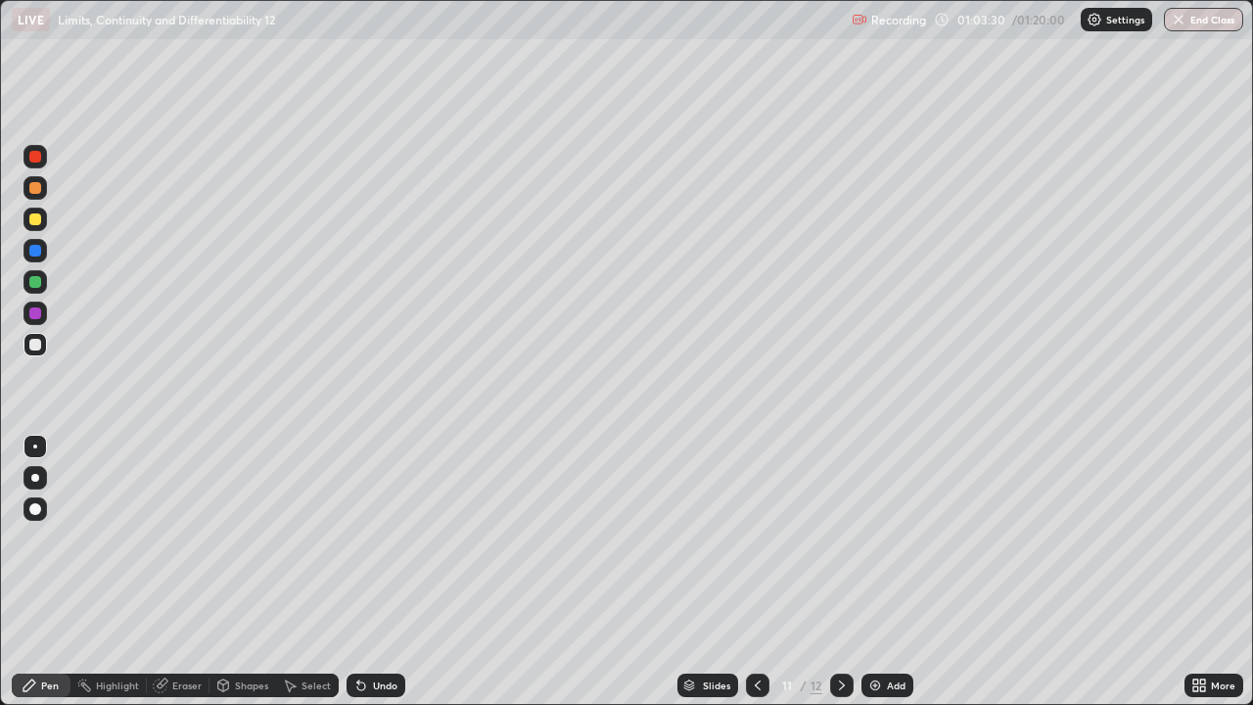
click at [874, 572] on img at bounding box center [875, 685] width 16 height 16
click at [871, 572] on img at bounding box center [875, 685] width 16 height 16
click at [1213, 23] on button "End Class" at bounding box center [1203, 19] width 79 height 23
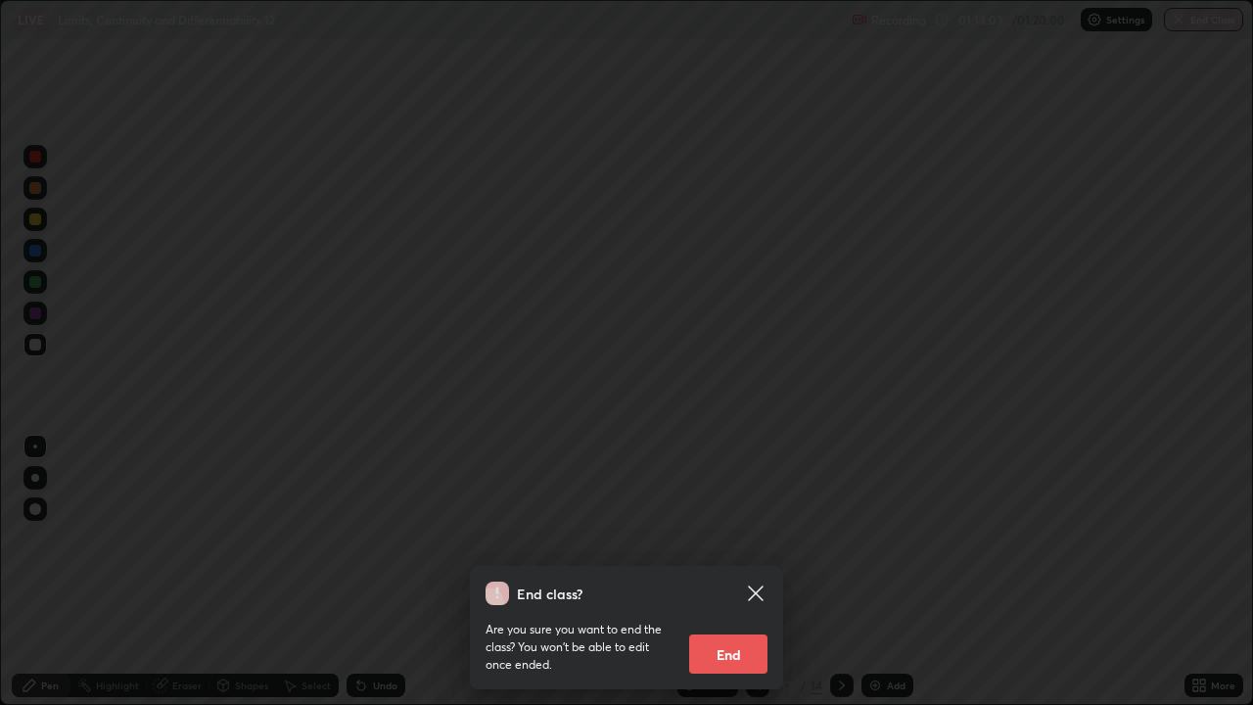
click at [727, 572] on button "End" at bounding box center [728, 653] width 78 height 39
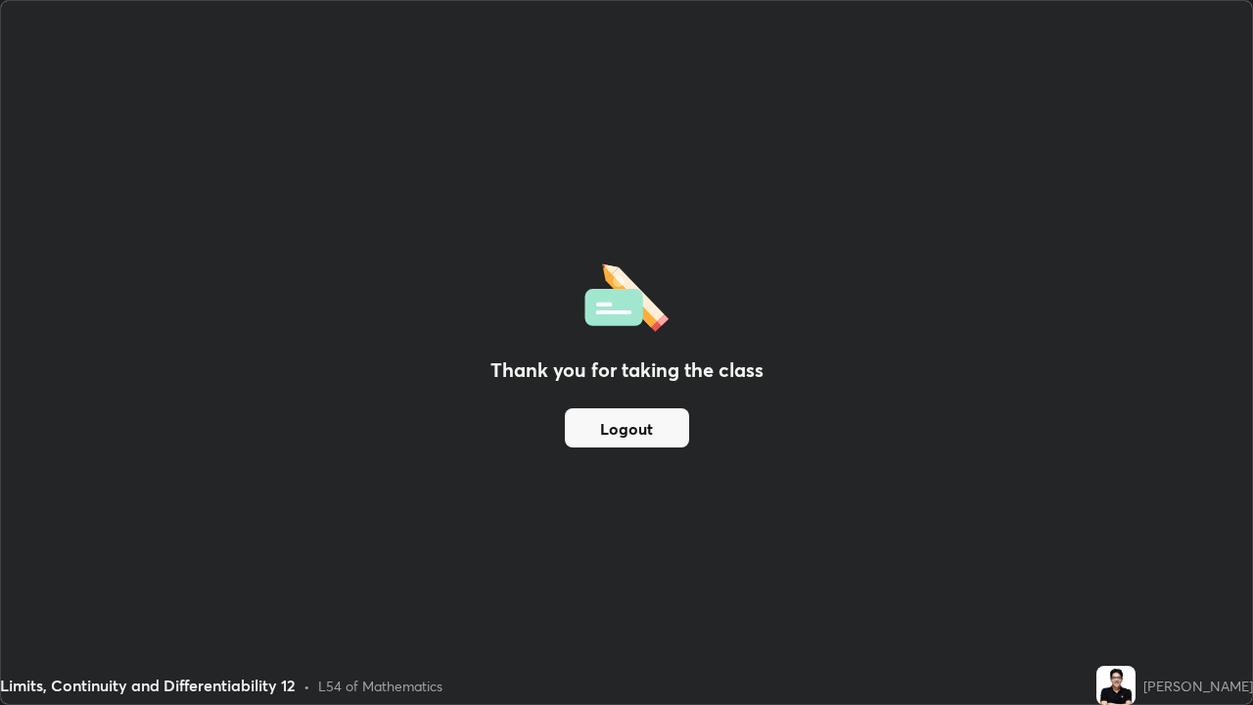
click at [628, 432] on button "Logout" at bounding box center [627, 427] width 124 height 39
